Goal: Information Seeking & Learning: Check status

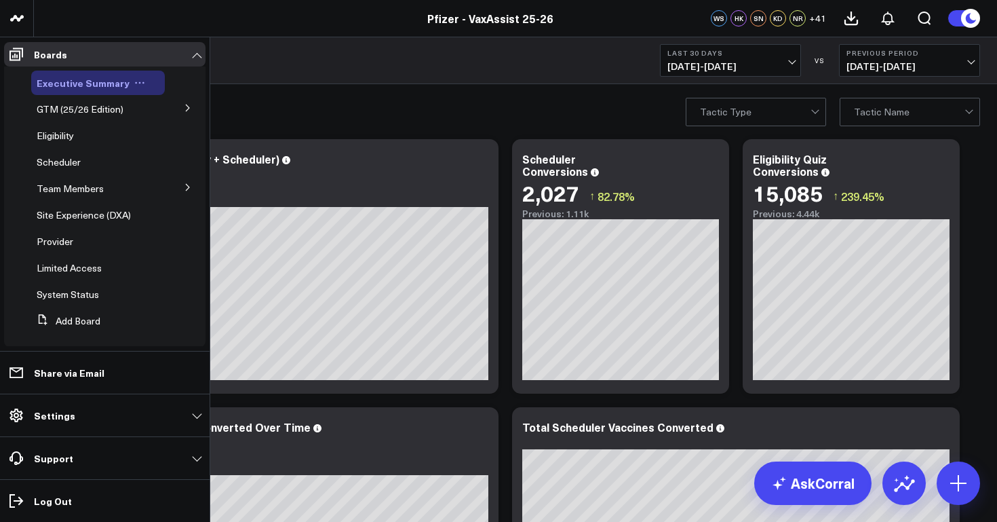
click at [84, 86] on span "Executive Summary" at bounding box center [83, 83] width 93 height 14
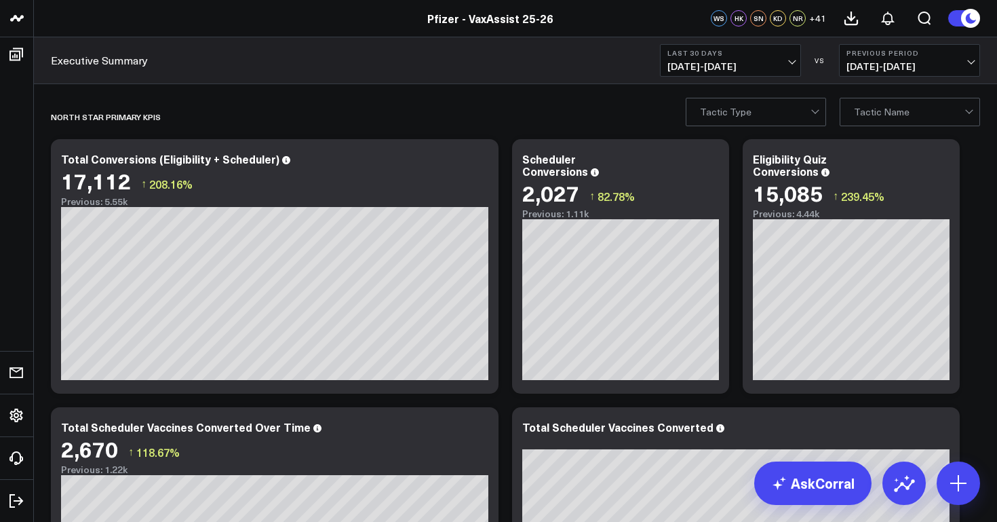
click at [731, 65] on span "07/26/25 - 08/24/25" at bounding box center [731, 66] width 126 height 11
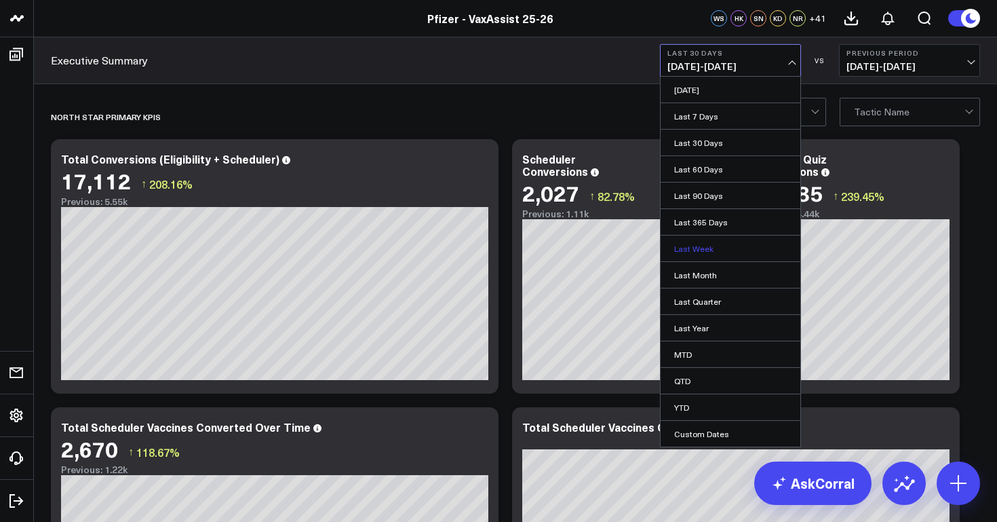
click at [708, 247] on link "Last Week" at bounding box center [731, 248] width 140 height 26
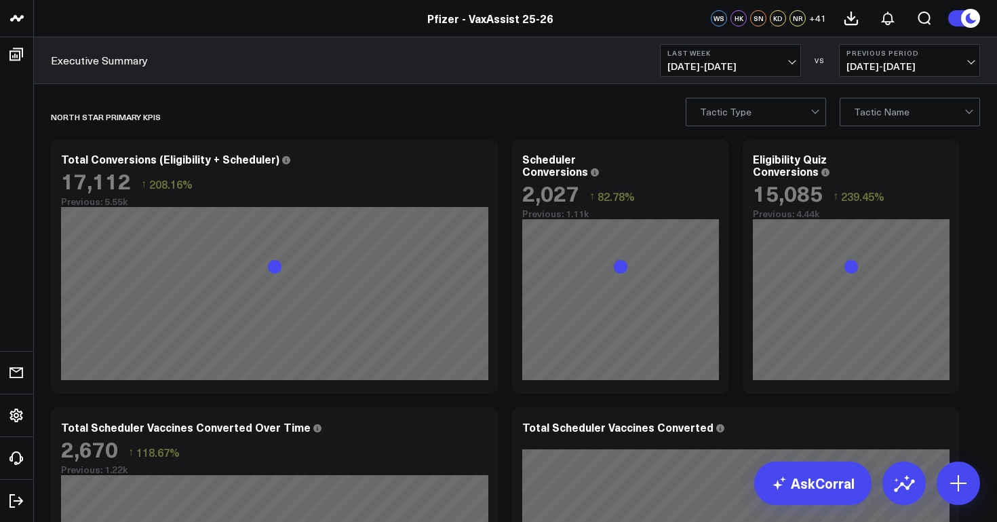
click at [707, 62] on span "08/17/25 - 08/23/25" at bounding box center [731, 66] width 126 height 11
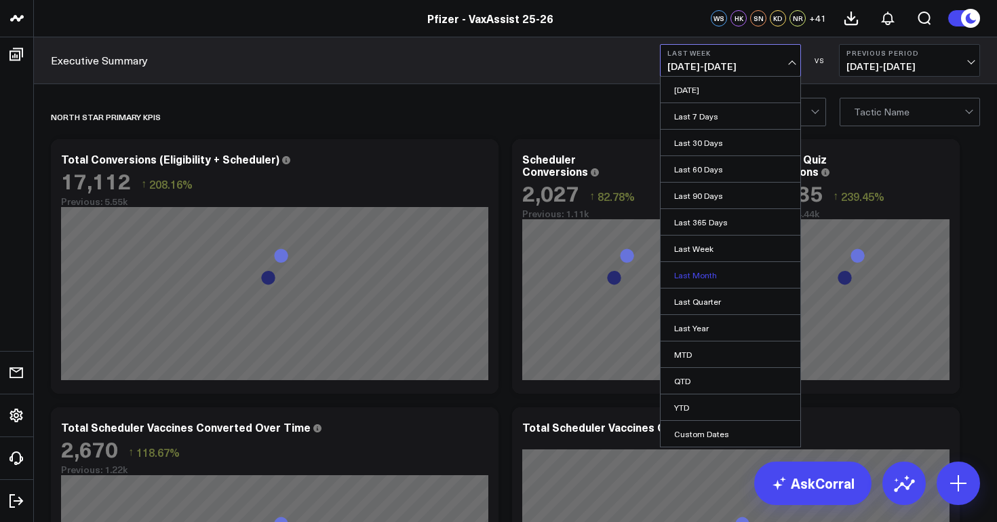
click at [716, 282] on link "Last Month" at bounding box center [731, 275] width 140 height 26
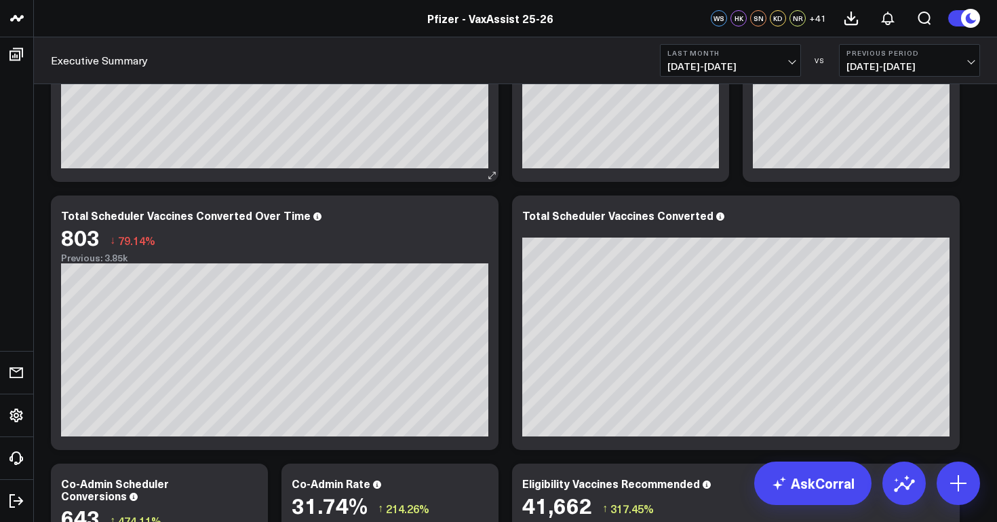
scroll to position [218, 0]
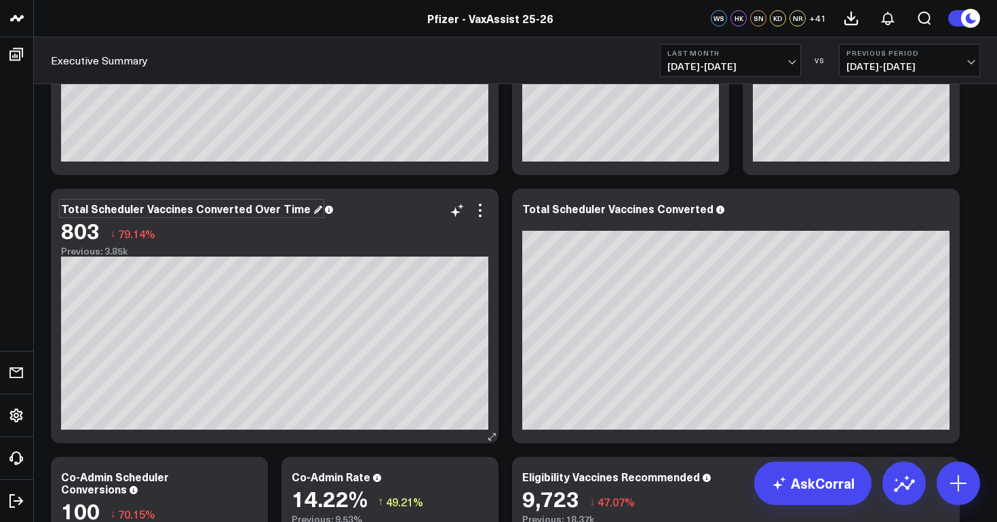
click at [300, 208] on div "Total Scheduler Vaccines Converted Over Time" at bounding box center [191, 208] width 261 height 15
drag, startPoint x: 300, startPoint y: 208, endPoint x: 117, endPoint y: 202, distance: 182.7
click at [117, 202] on div "Total Scheduler Vaccines Converted Over Time" at bounding box center [191, 208] width 261 height 15
click at [303, 214] on div "Total Scheduler Vaccines Converted Over Time" at bounding box center [191, 208] width 261 height 15
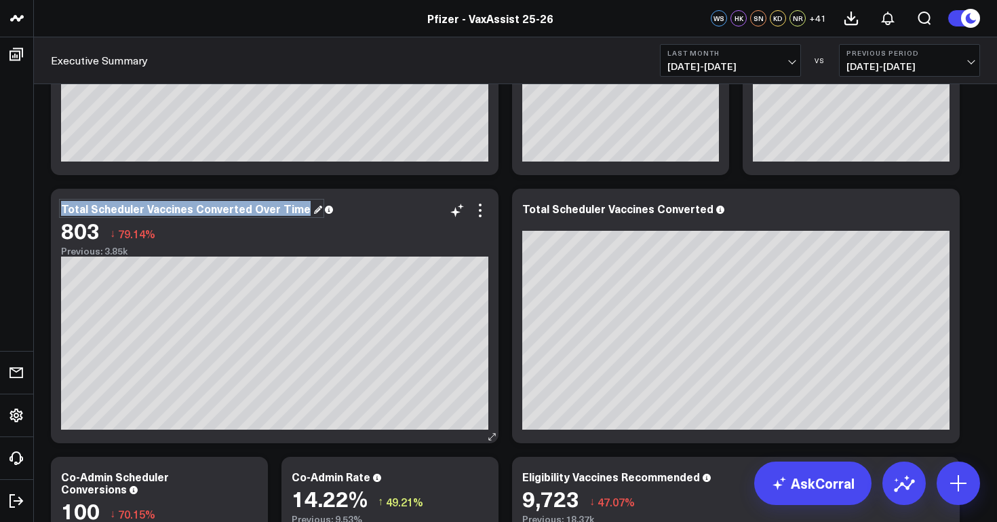
drag, startPoint x: 302, startPoint y: 210, endPoint x: 57, endPoint y: 204, distance: 245.0
click at [57, 204] on div "Total Scheduler Vaccines Converted Over Time 803 ↓ 79.14% Previous: 3.85k [font…" at bounding box center [275, 316] width 448 height 254
copy div "Total Scheduler Vaccines Converted Over Time"
click at [300, 210] on div "Total Scheduler Vaccines Converted Over Time" at bounding box center [191, 208] width 261 height 15
drag, startPoint x: 300, startPoint y: 210, endPoint x: 57, endPoint y: 203, distance: 243.0
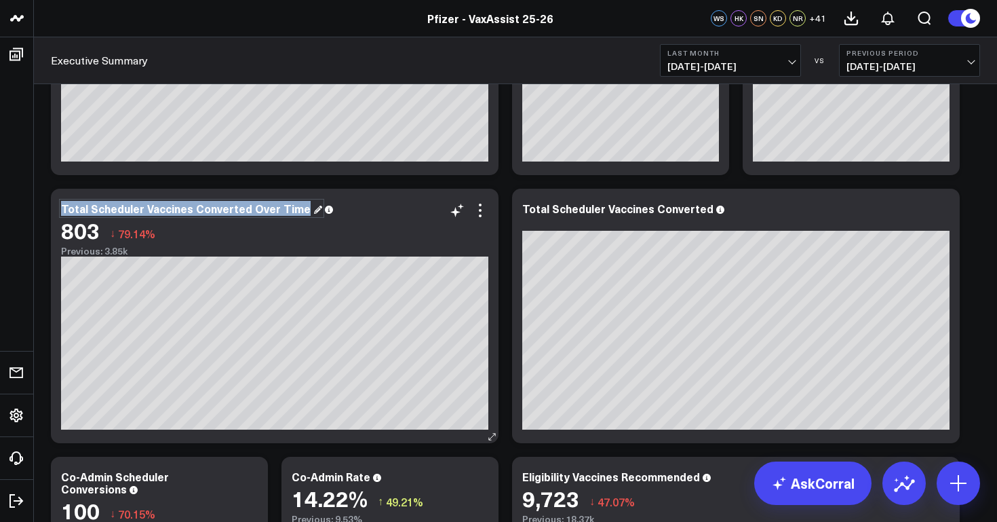
click at [57, 203] on div "Total Scheduler Vaccines Converted Over Time 803 ↓ 79.14% Previous: 3.85k [font…" at bounding box center [275, 316] width 448 height 254
copy div "Total Scheduler Vaccines Converted Over Time"
click at [301, 209] on div "Total Scheduler Vaccines Converted Over Time" at bounding box center [191, 208] width 261 height 15
drag, startPoint x: 301, startPoint y: 209, endPoint x: 56, endPoint y: 198, distance: 245.2
click at [56, 198] on div "Total Scheduler Vaccines Converted Over Time 803 ↓ 79.14% Previous: 3.85k [font…" at bounding box center [275, 316] width 448 height 254
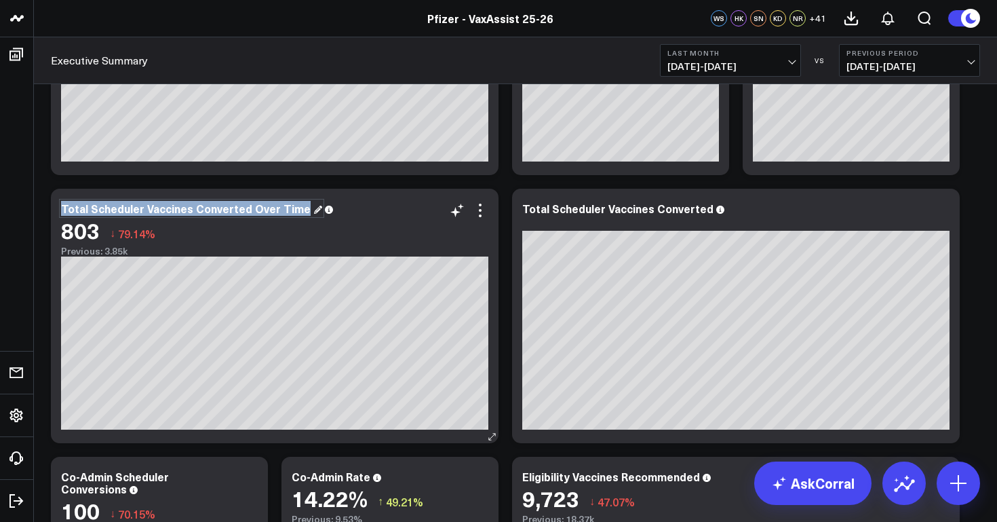
copy div "Total Scheduler Vaccines Converted Over Time"
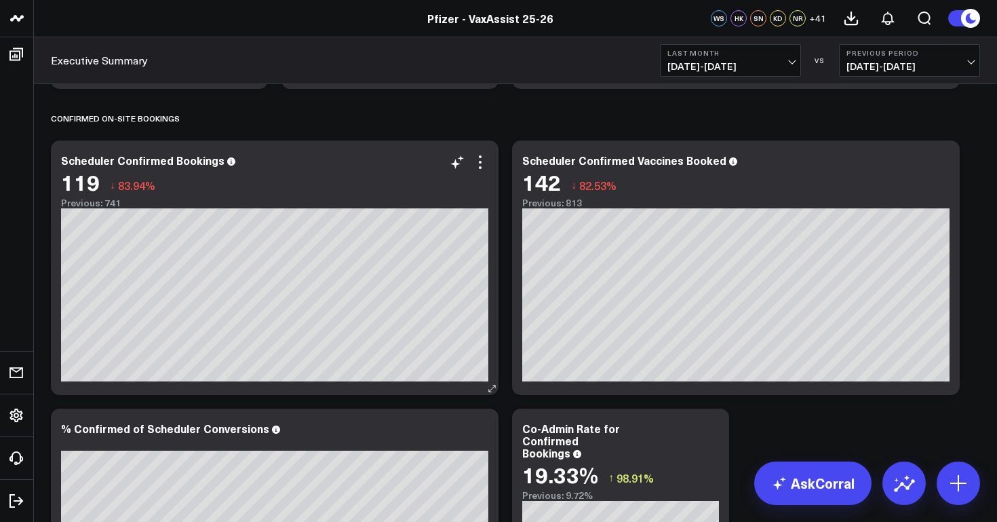
scroll to position [885, 0]
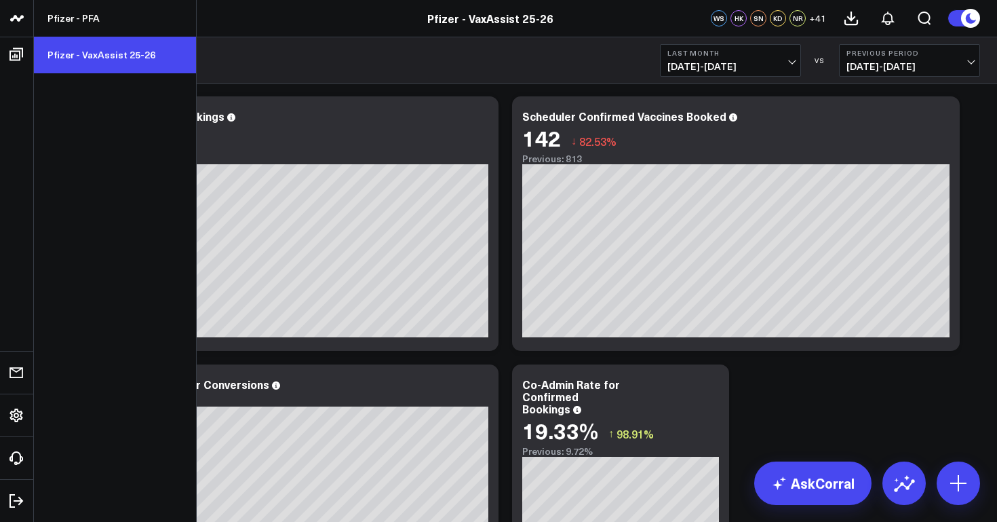
click at [77, 54] on link "Pfizer - VaxAssist 25-26" at bounding box center [115, 55] width 162 height 37
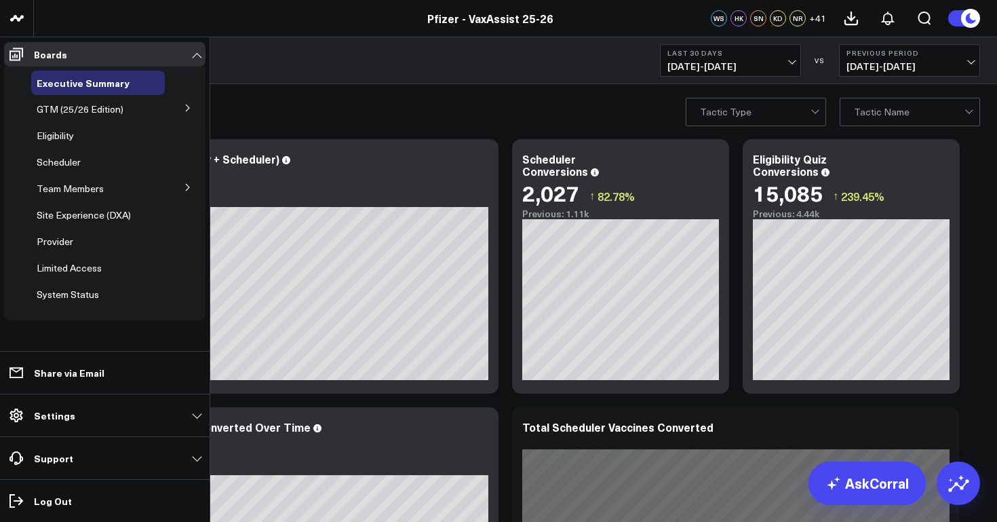
click at [190, 107] on icon at bounding box center [188, 108] width 8 height 8
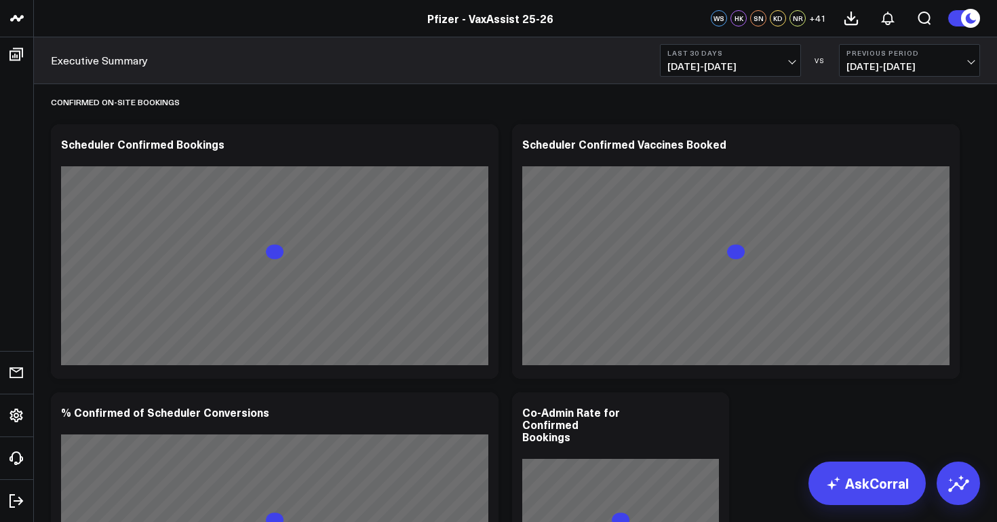
scroll to position [874, 0]
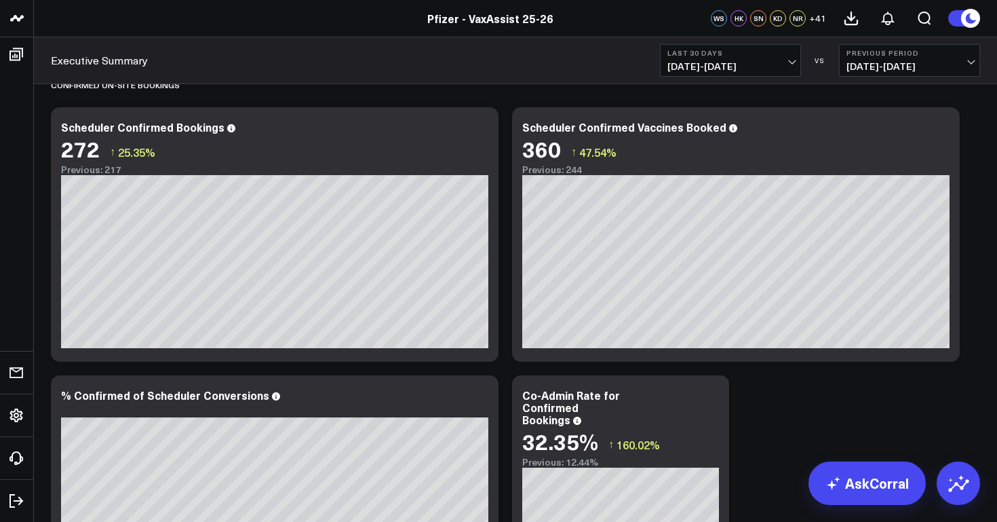
click at [685, 79] on div "Executive Summary Last 30 Days [DATE] - [DATE] VS Previous Period [DATE] - [DAT…" at bounding box center [516, 60] width 964 height 47
click at [709, 57] on button "Last 30 Days [DATE] - [DATE]" at bounding box center [730, 60] width 141 height 33
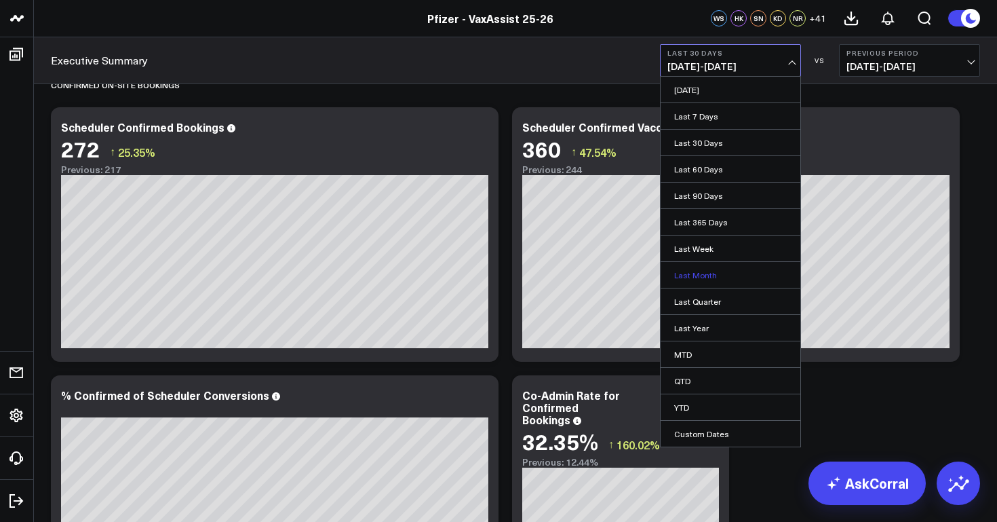
click at [707, 273] on link "Last Month" at bounding box center [731, 275] width 140 height 26
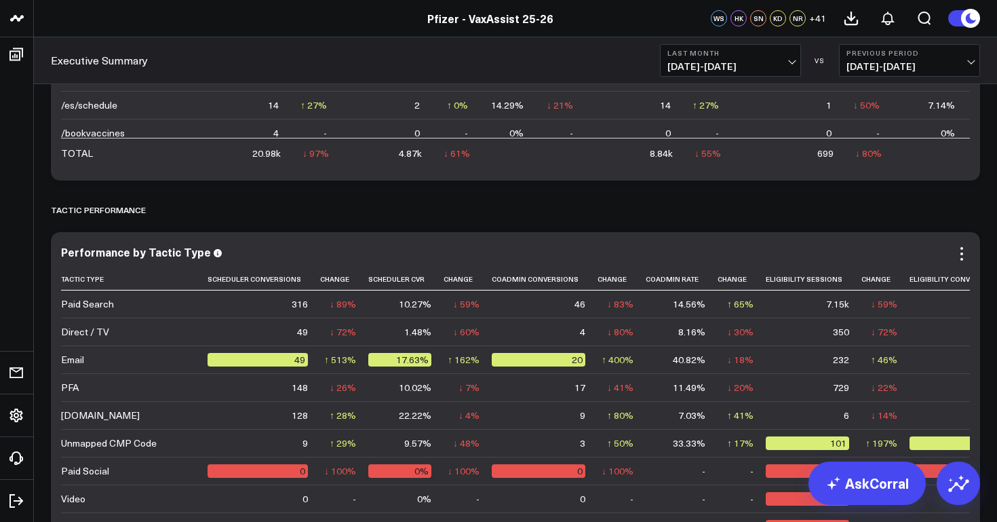
scroll to position [0, 522]
